Goal: Information Seeking & Learning: Understand process/instructions

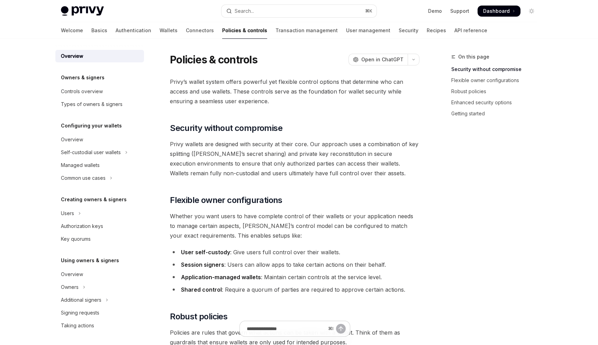
drag, startPoint x: 290, startPoint y: 69, endPoint x: 296, endPoint y: 73, distance: 7.3
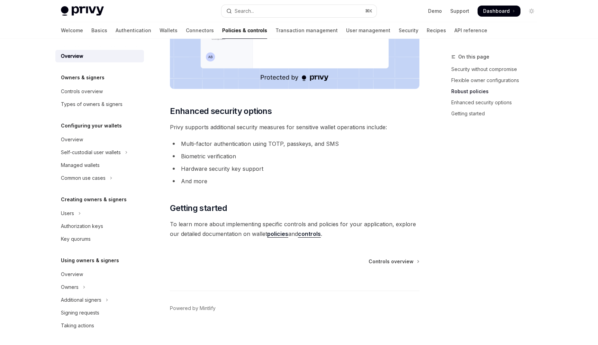
scroll to position [538, 0]
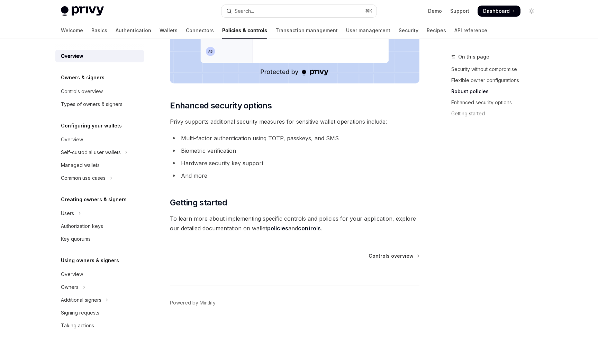
click at [276, 228] on link "policies" at bounding box center [277, 228] width 21 height 7
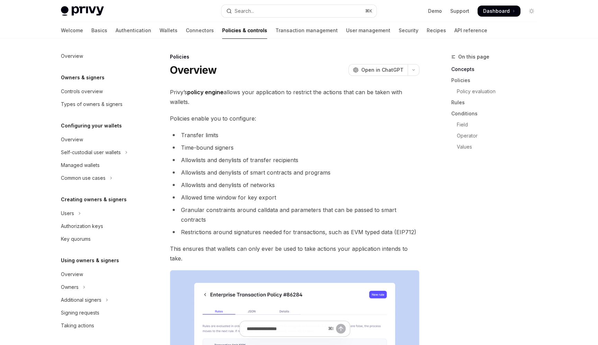
scroll to position [148, 0]
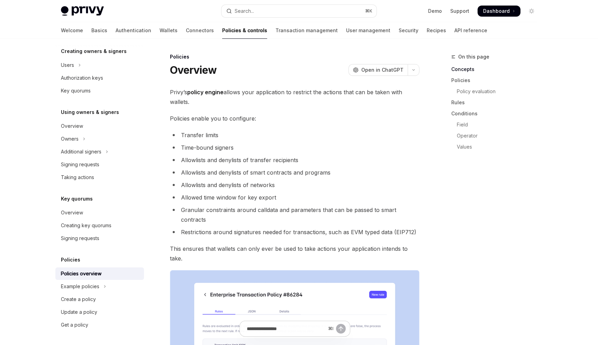
drag, startPoint x: 284, startPoint y: 108, endPoint x: 291, endPoint y: 114, distance: 8.6
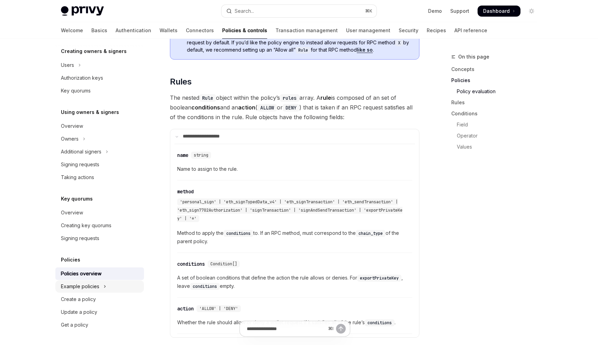
scroll to position [1033, 0]
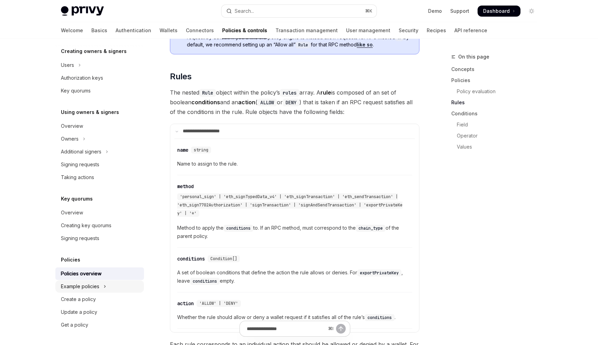
click at [96, 288] on div "Example policies" at bounding box center [80, 286] width 38 height 8
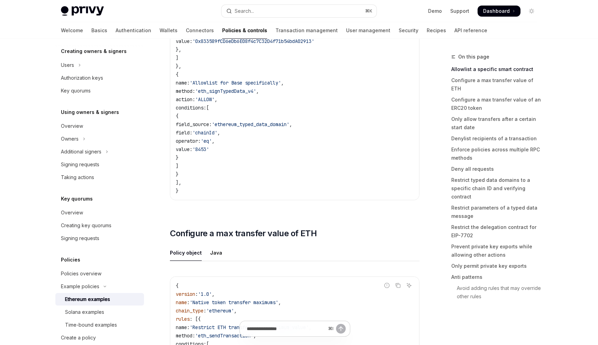
scroll to position [222, 0]
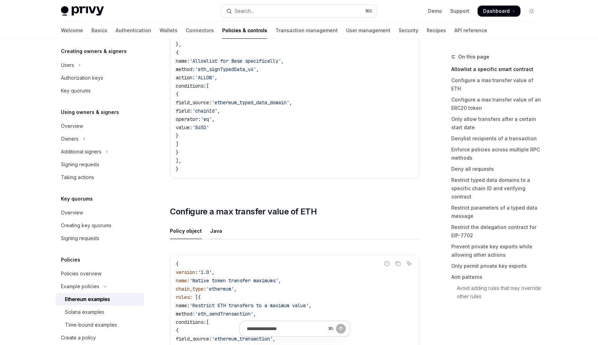
click at [216, 235] on div "Java" at bounding box center [216, 230] width 12 height 16
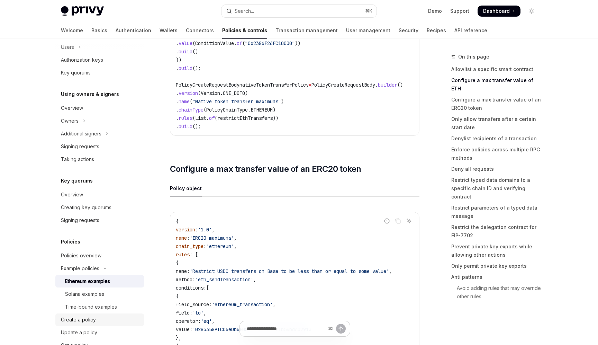
scroll to position [183, 0]
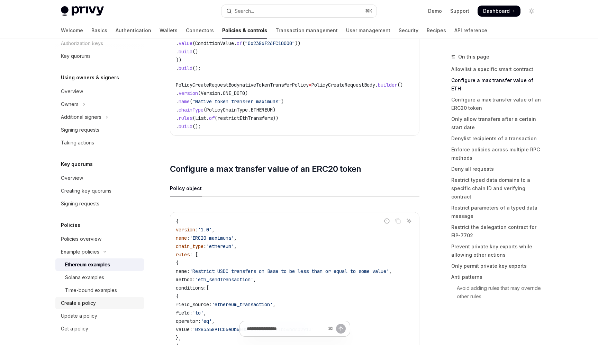
click at [107, 306] on div "Create a policy" at bounding box center [100, 303] width 79 height 8
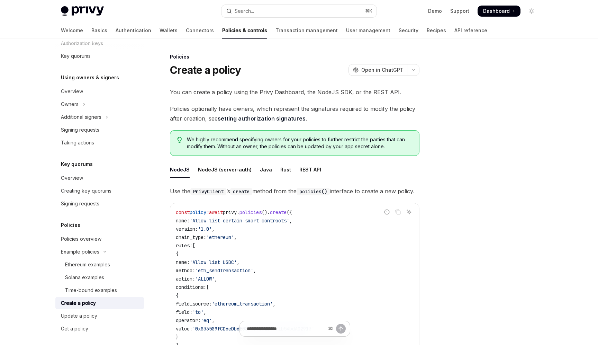
click at [231, 178] on div "NodeJS NodeJS (server-auth) Java Rust REST API Use the PrivyClient ’s create me…" at bounding box center [294, 279] width 249 height 237
click at [231, 171] on div "NodeJS (server-auth)" at bounding box center [225, 169] width 54 height 16
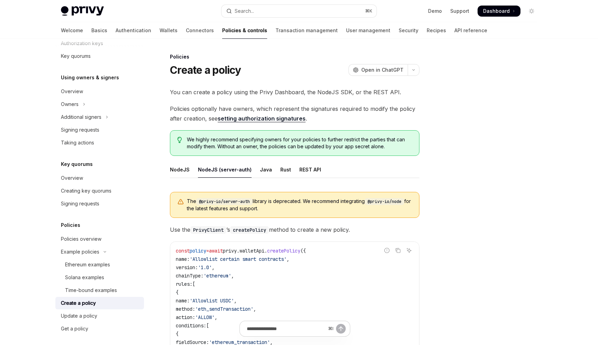
click at [512, 195] on div at bounding box center [489, 199] width 105 height 292
click at [183, 171] on div "NodeJS" at bounding box center [180, 169] width 20 height 16
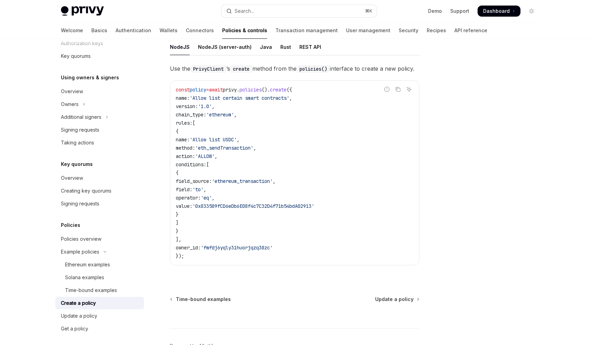
scroll to position [116, 0]
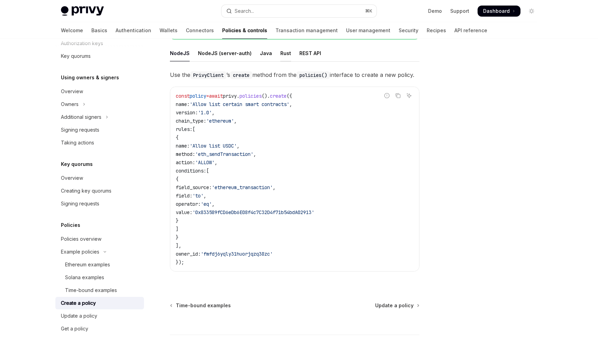
click at [284, 54] on div "Rust" at bounding box center [285, 53] width 11 height 16
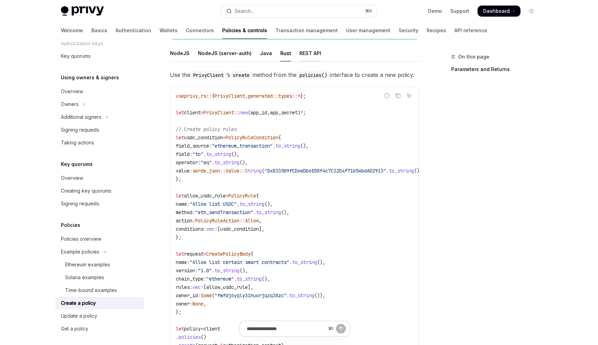
click at [303, 54] on div "REST API" at bounding box center [310, 53] width 22 height 16
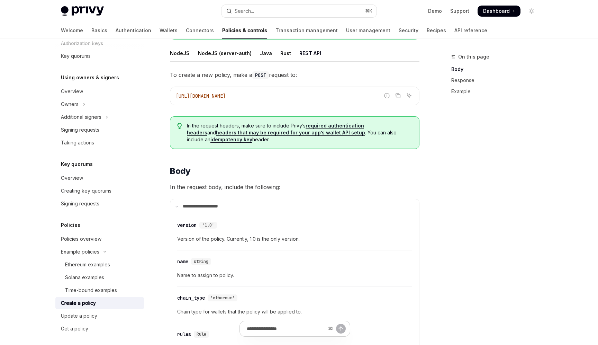
click at [181, 54] on div "NodeJS" at bounding box center [180, 53] width 20 height 16
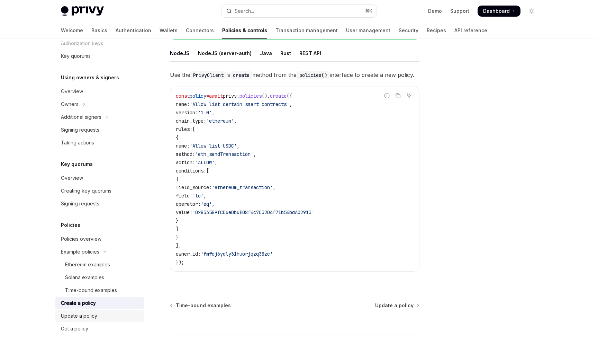
click at [74, 315] on div "Update a policy" at bounding box center [79, 315] width 36 height 8
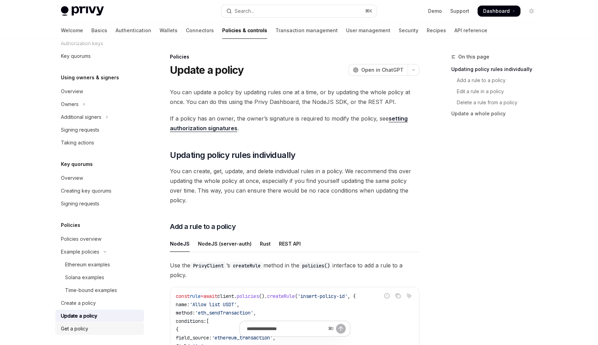
click at [80, 323] on link "Get a policy" at bounding box center [99, 328] width 89 height 12
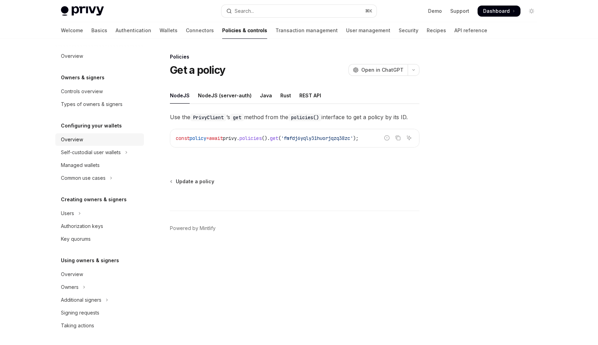
click at [92, 140] on div "Overview" at bounding box center [100, 139] width 79 height 8
type textarea "*"
